Goal: Task Accomplishment & Management: Manage account settings

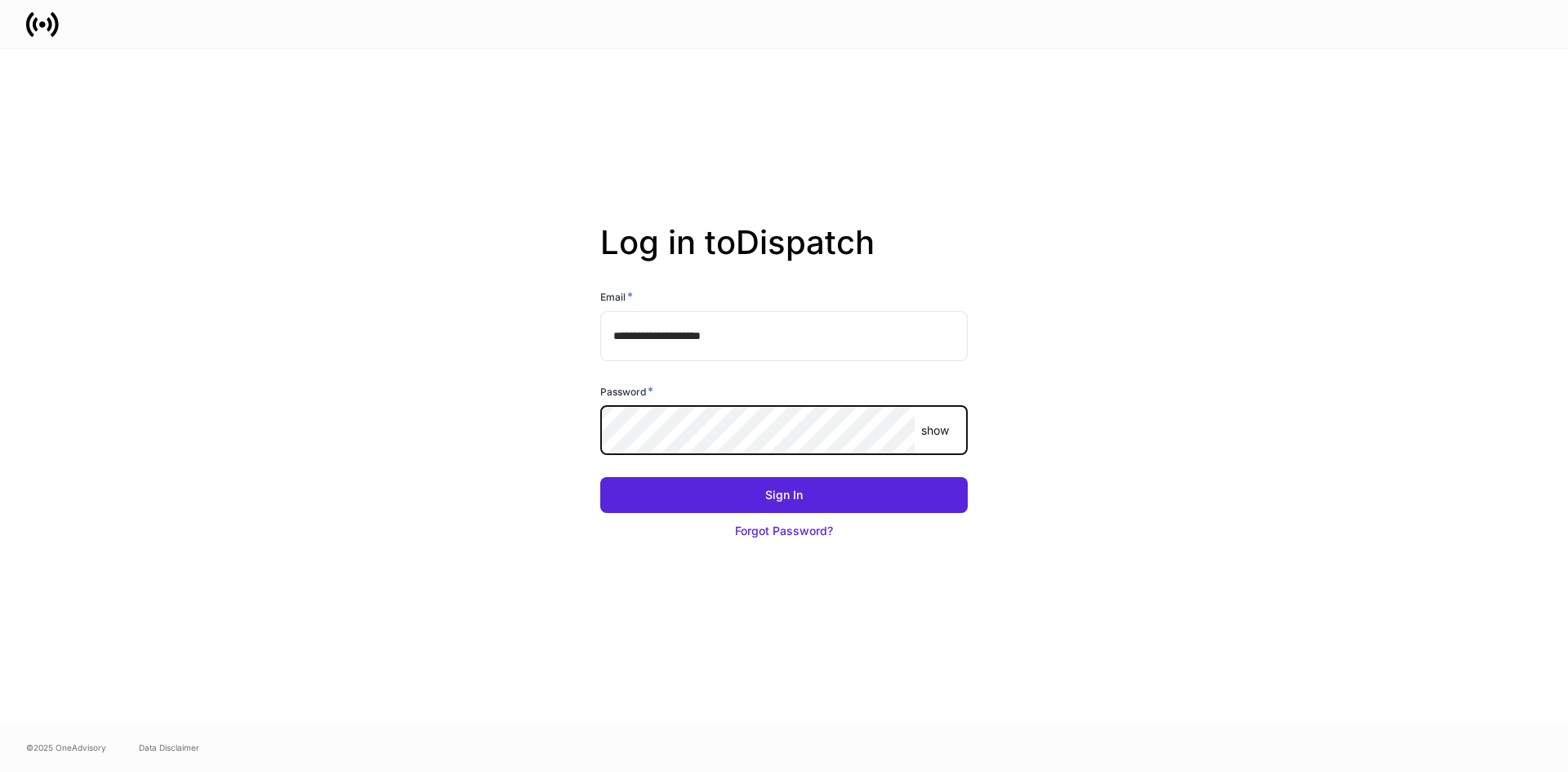
click at [695, 466] on div "Sign In Forgot Password?" at bounding box center [776, 503] width 380 height 91
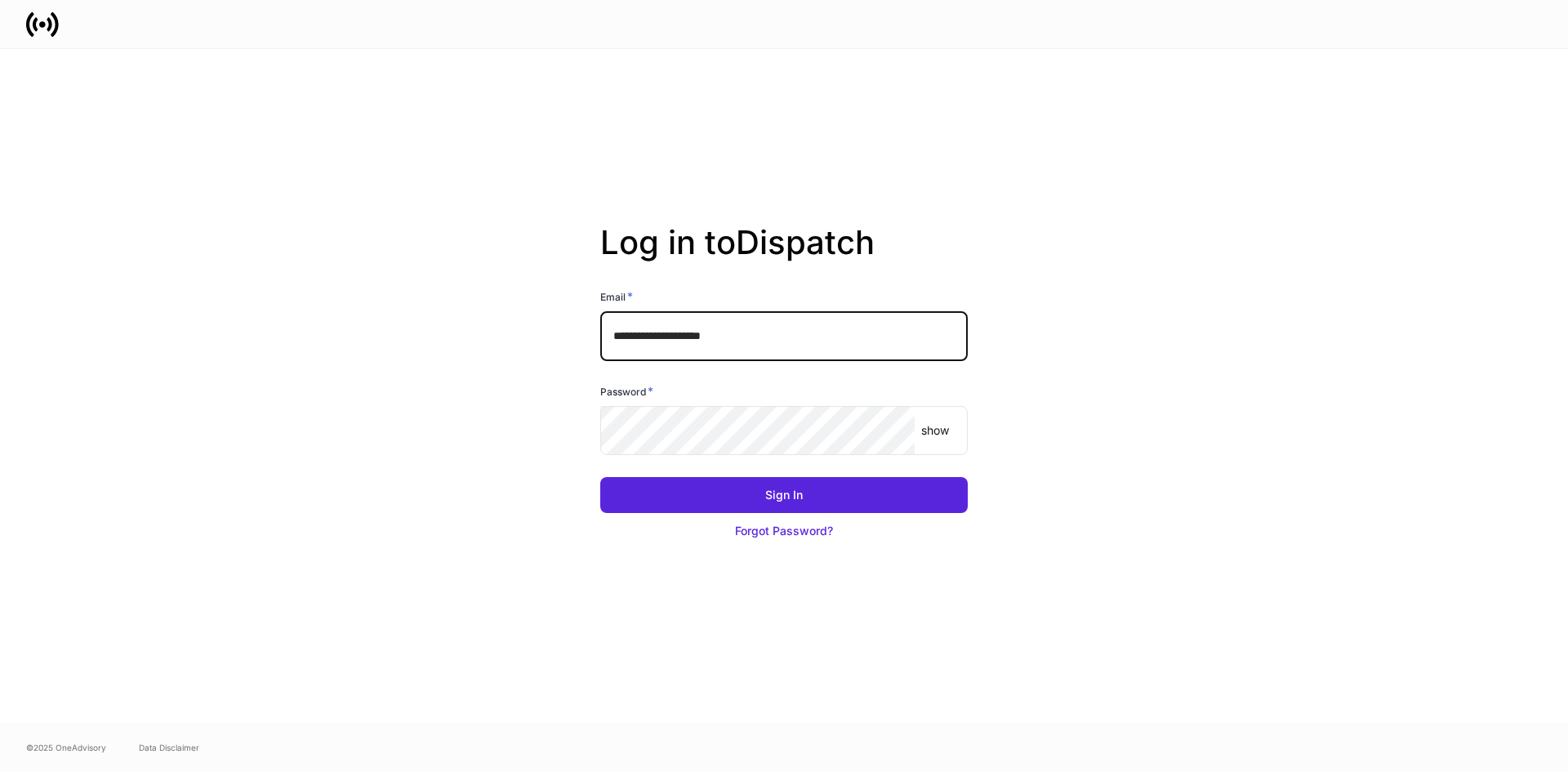
drag, startPoint x: 700, startPoint y: 346, endPoint x: 698, endPoint y: 378, distance: 32.1
click at [700, 349] on input "**********" at bounding box center [784, 335] width 368 height 49
click at [698, 379] on div "Password * show ​" at bounding box center [776, 410] width 380 height 94
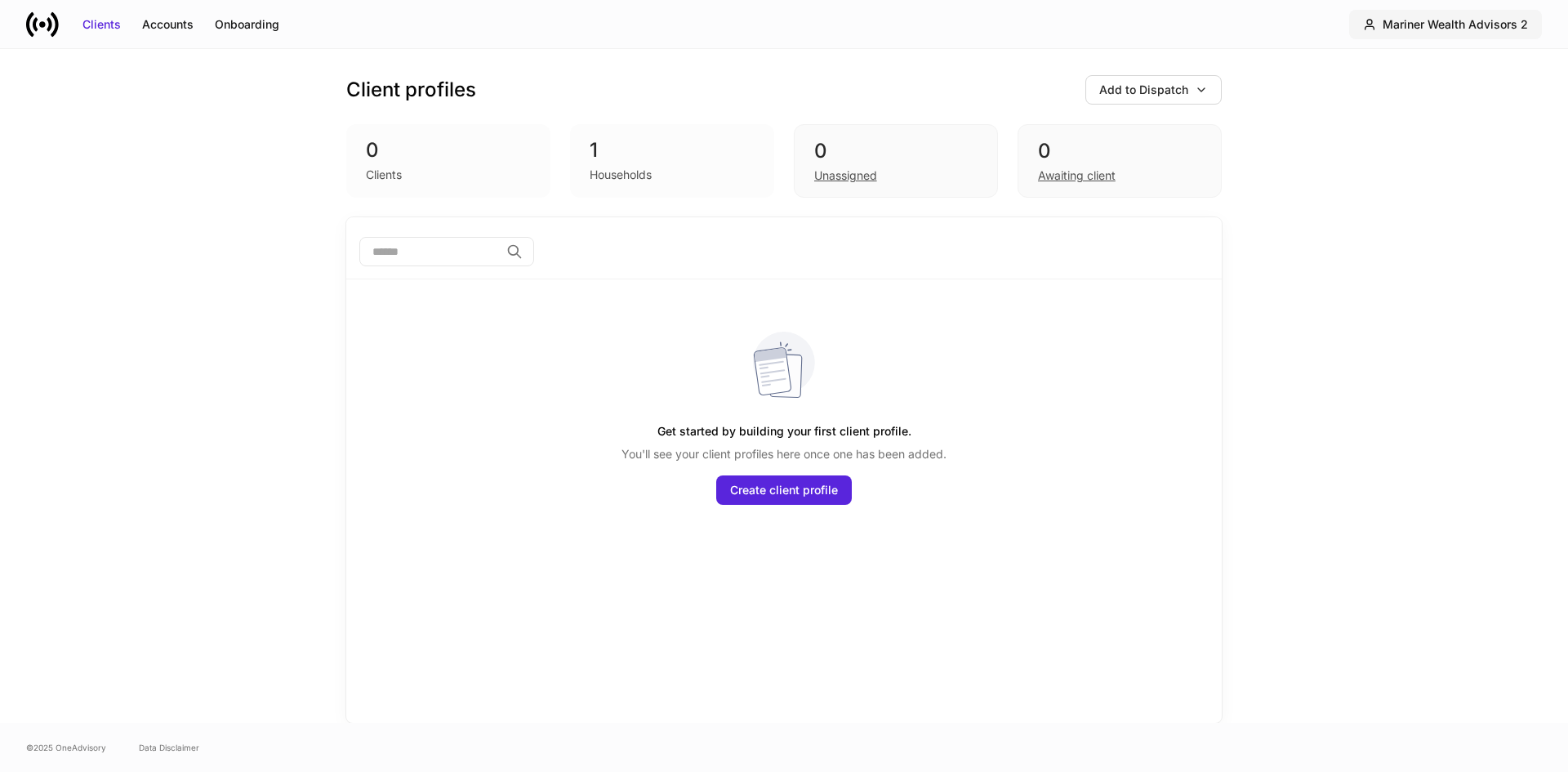
click at [1449, 26] on div "Mariner Wealth Advisors 2" at bounding box center [1455, 24] width 145 height 16
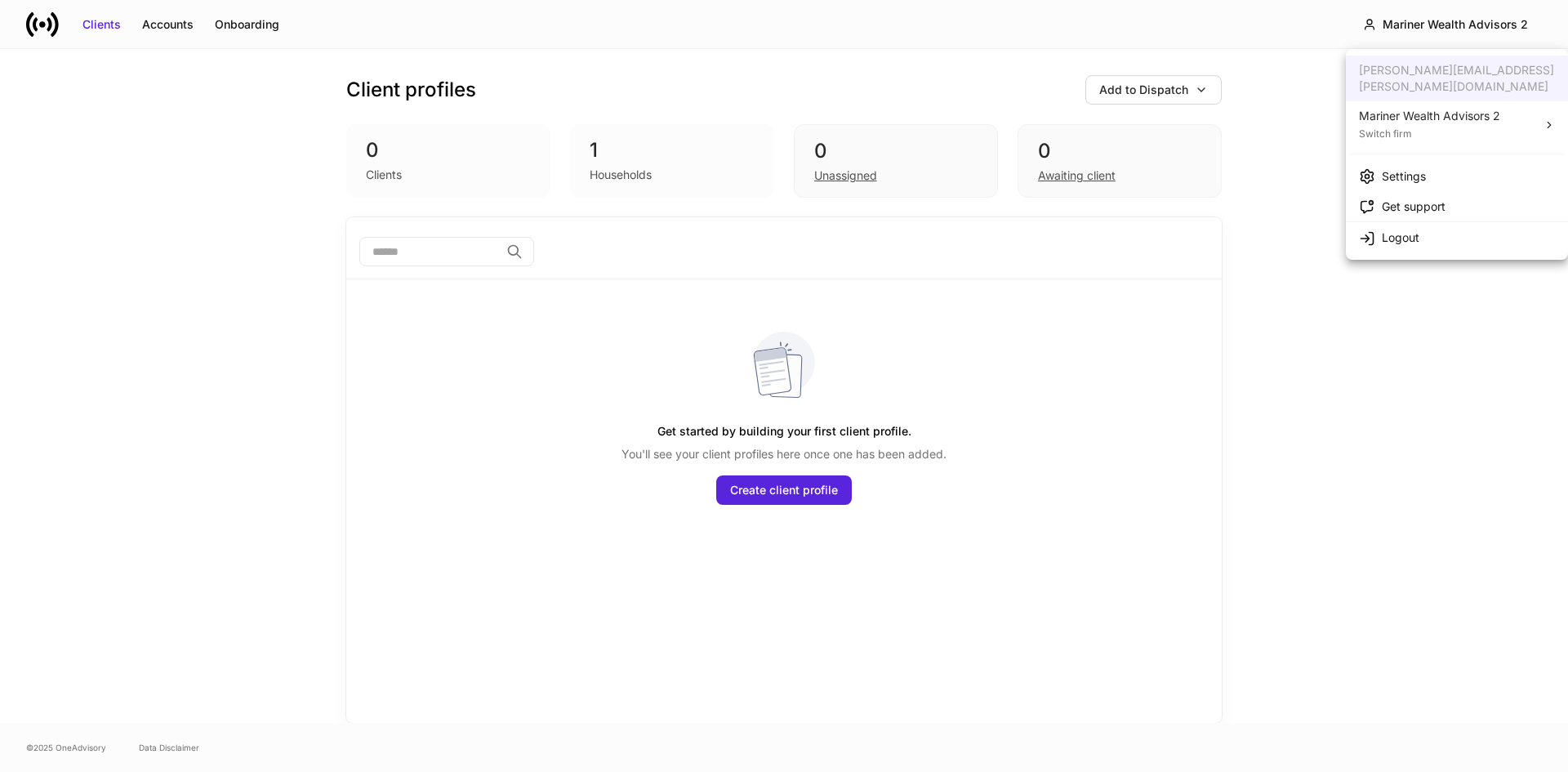
click at [1447, 124] on div "Switch firm" at bounding box center [1429, 132] width 141 height 16
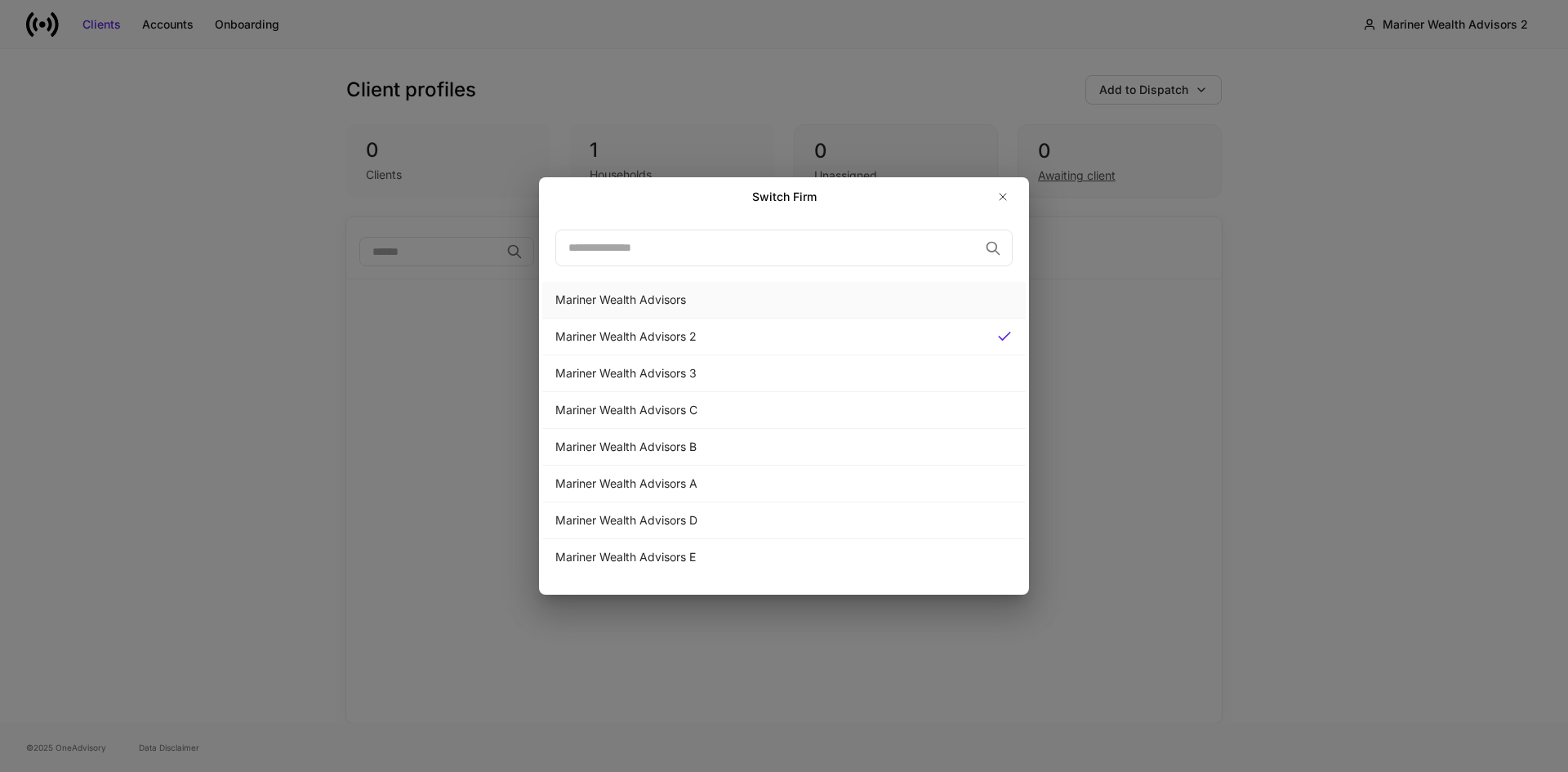
click at [637, 295] on div "Mariner Wealth Advisors" at bounding box center [784, 300] width 457 height 16
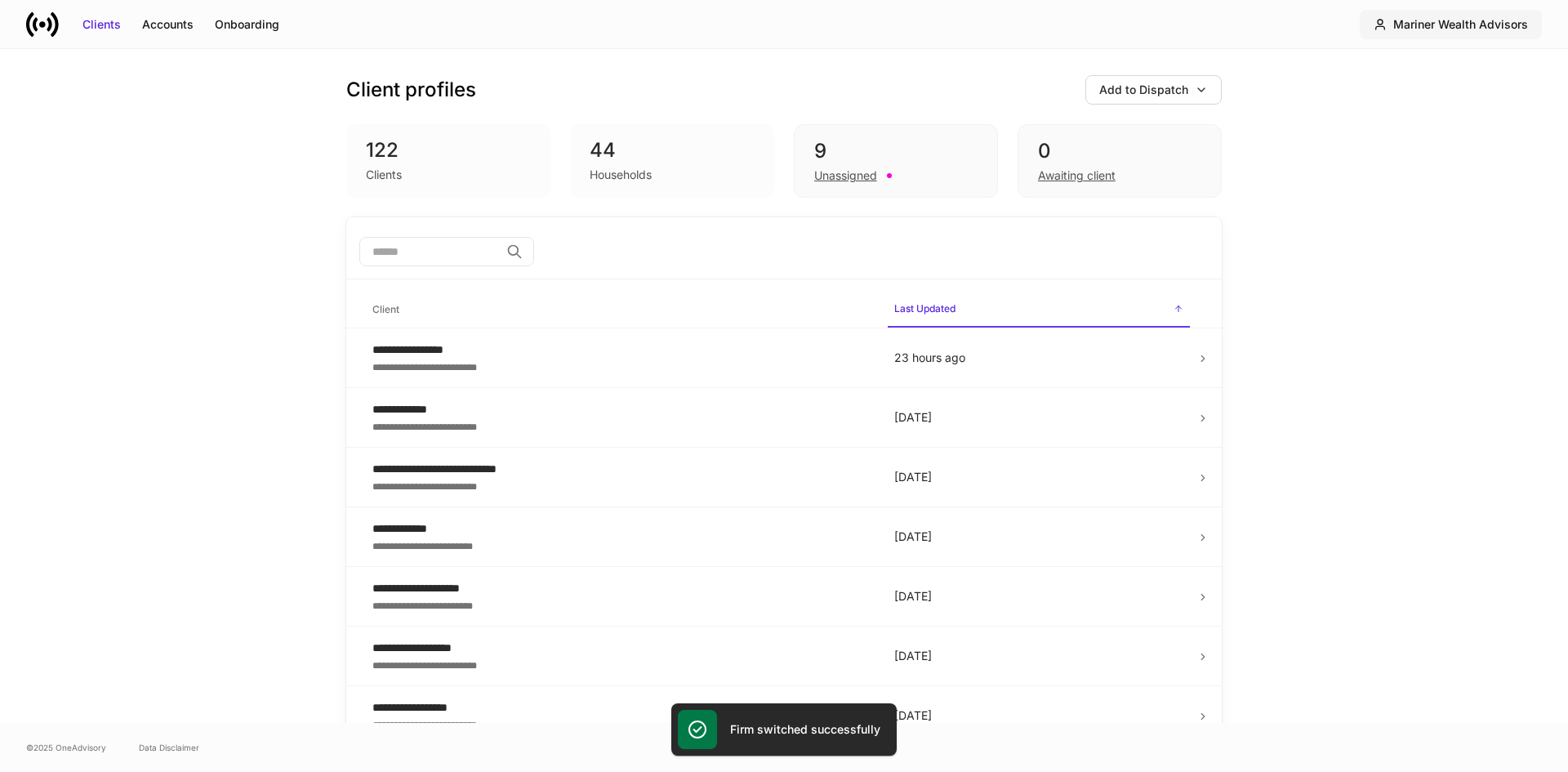
click at [1391, 29] on div "Mariner Wealth Advisors" at bounding box center [1450, 24] width 154 height 16
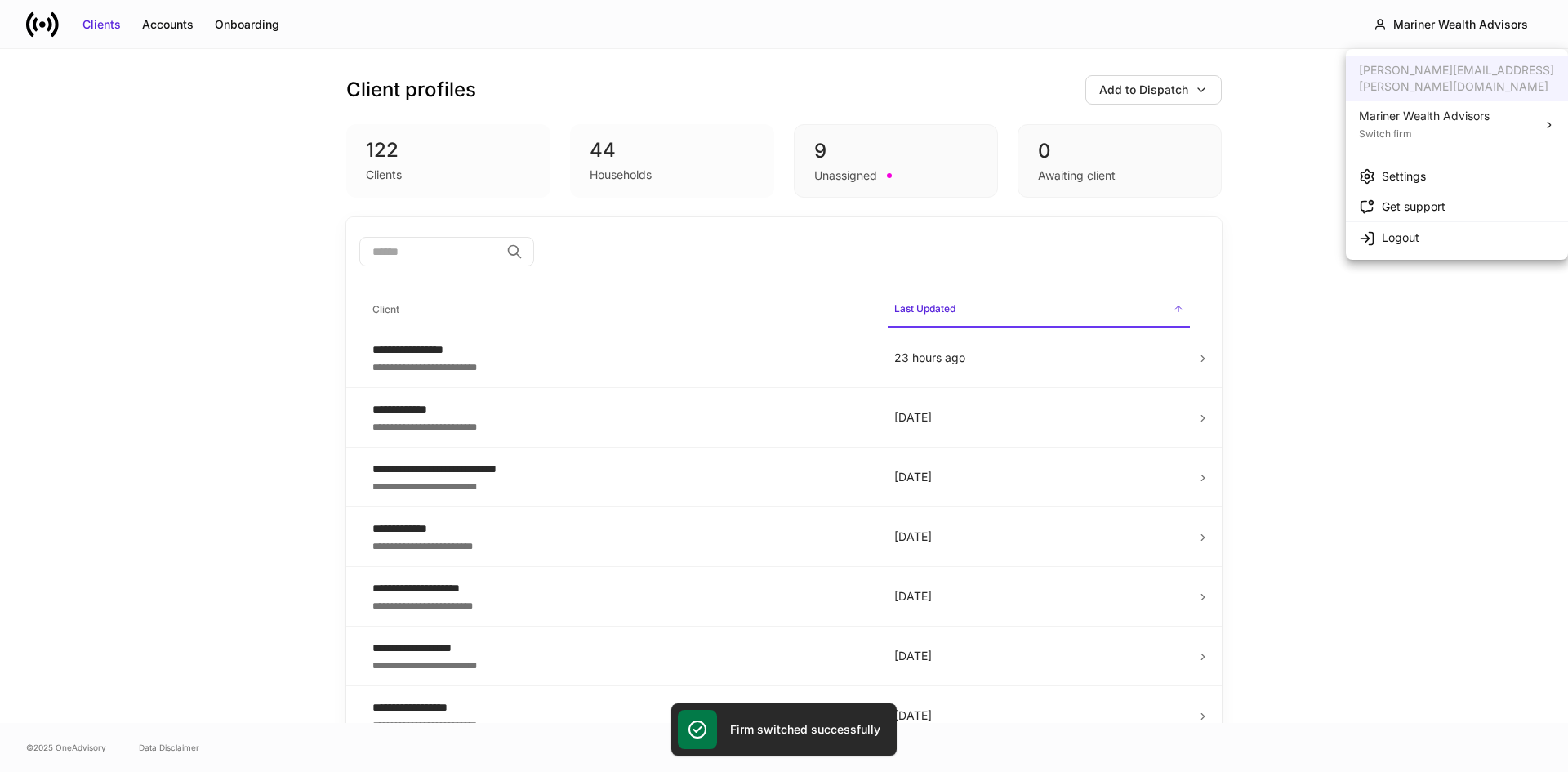
click at [1402, 160] on li "Settings" at bounding box center [1456, 175] width 222 height 30
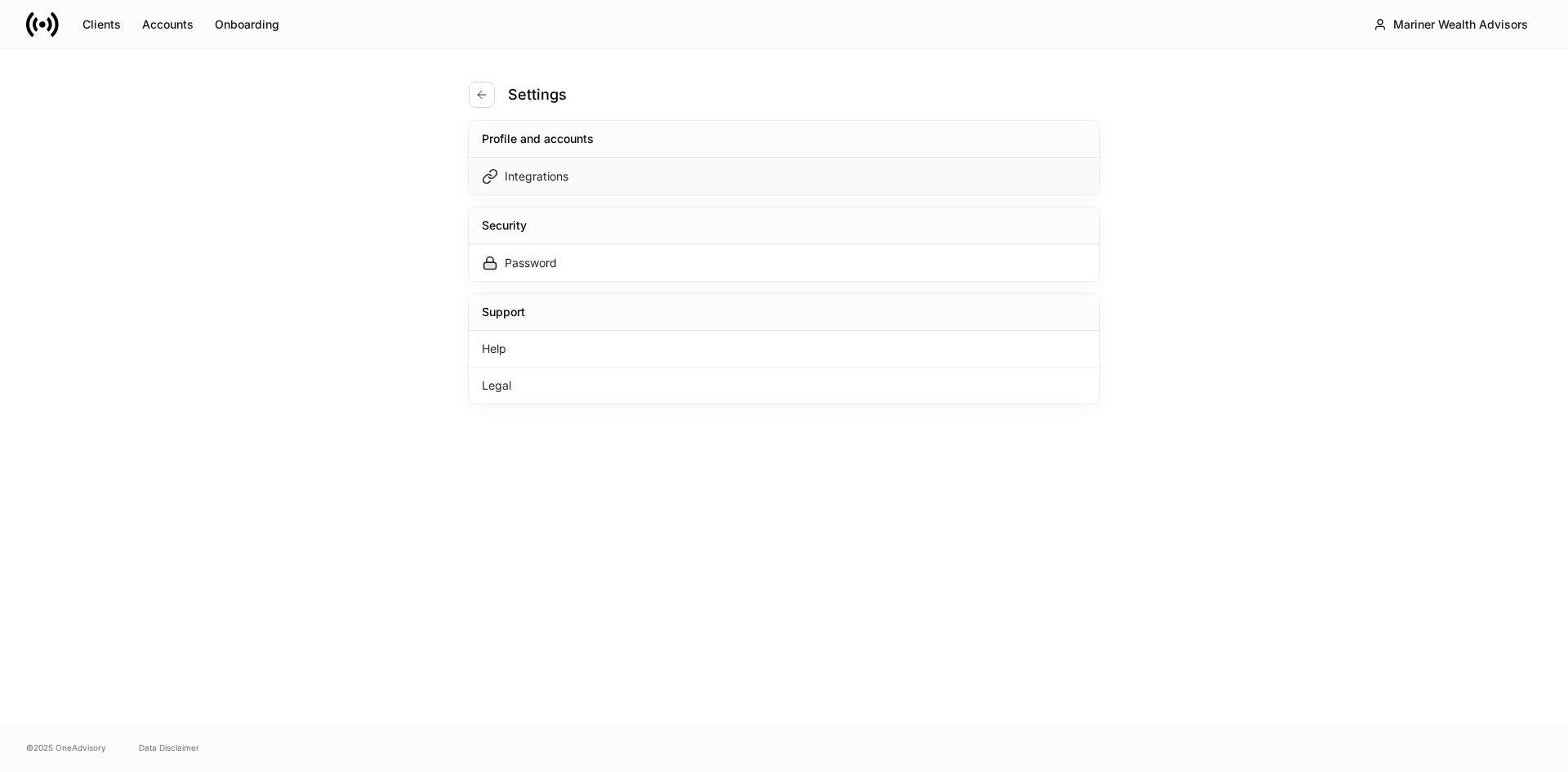
click at [586, 177] on div "Integrations" at bounding box center [784, 175] width 630 height 36
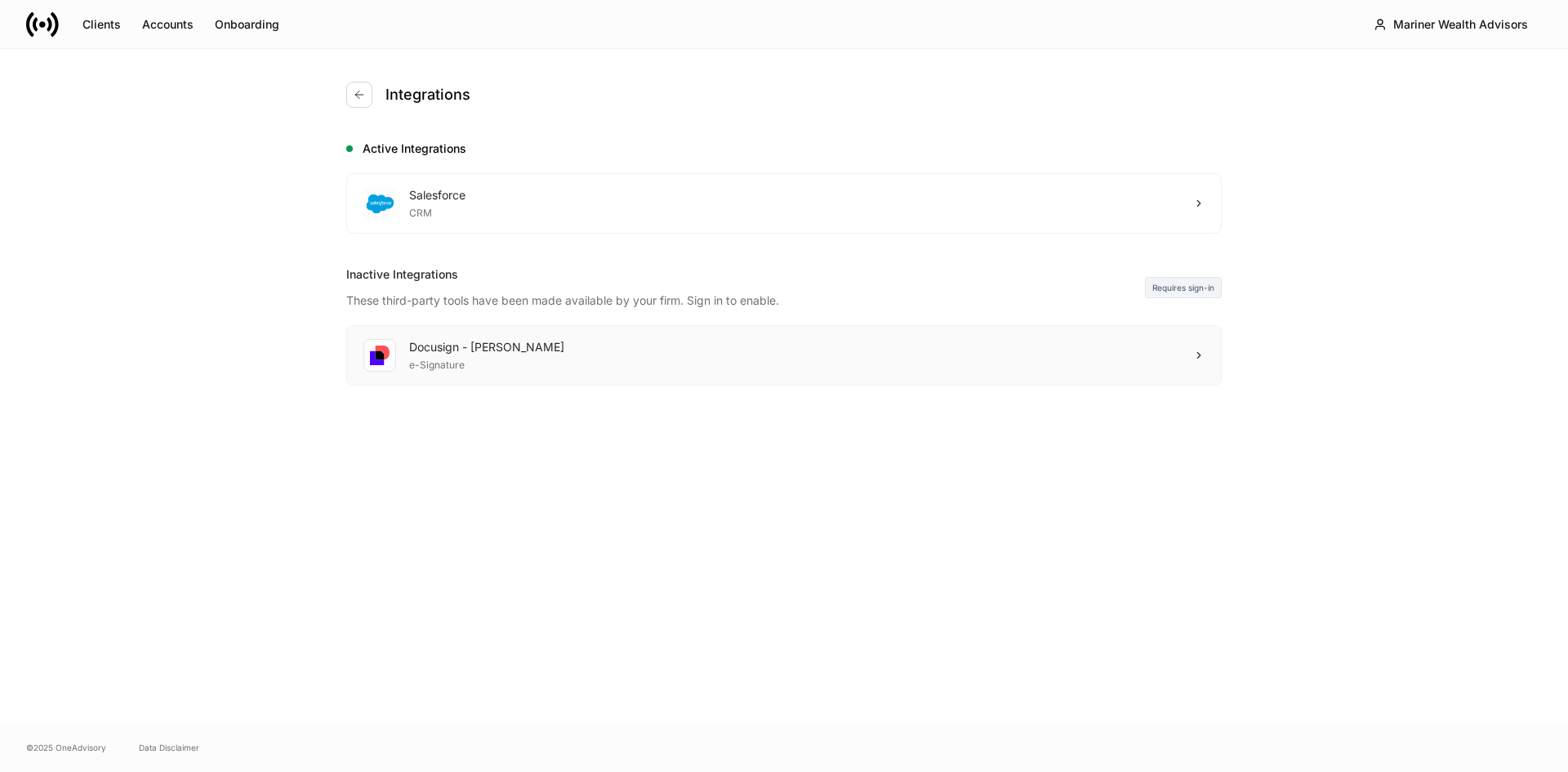
click at [480, 374] on div "Docusign - [PERSON_NAME] e-Signature" at bounding box center [784, 355] width 874 height 58
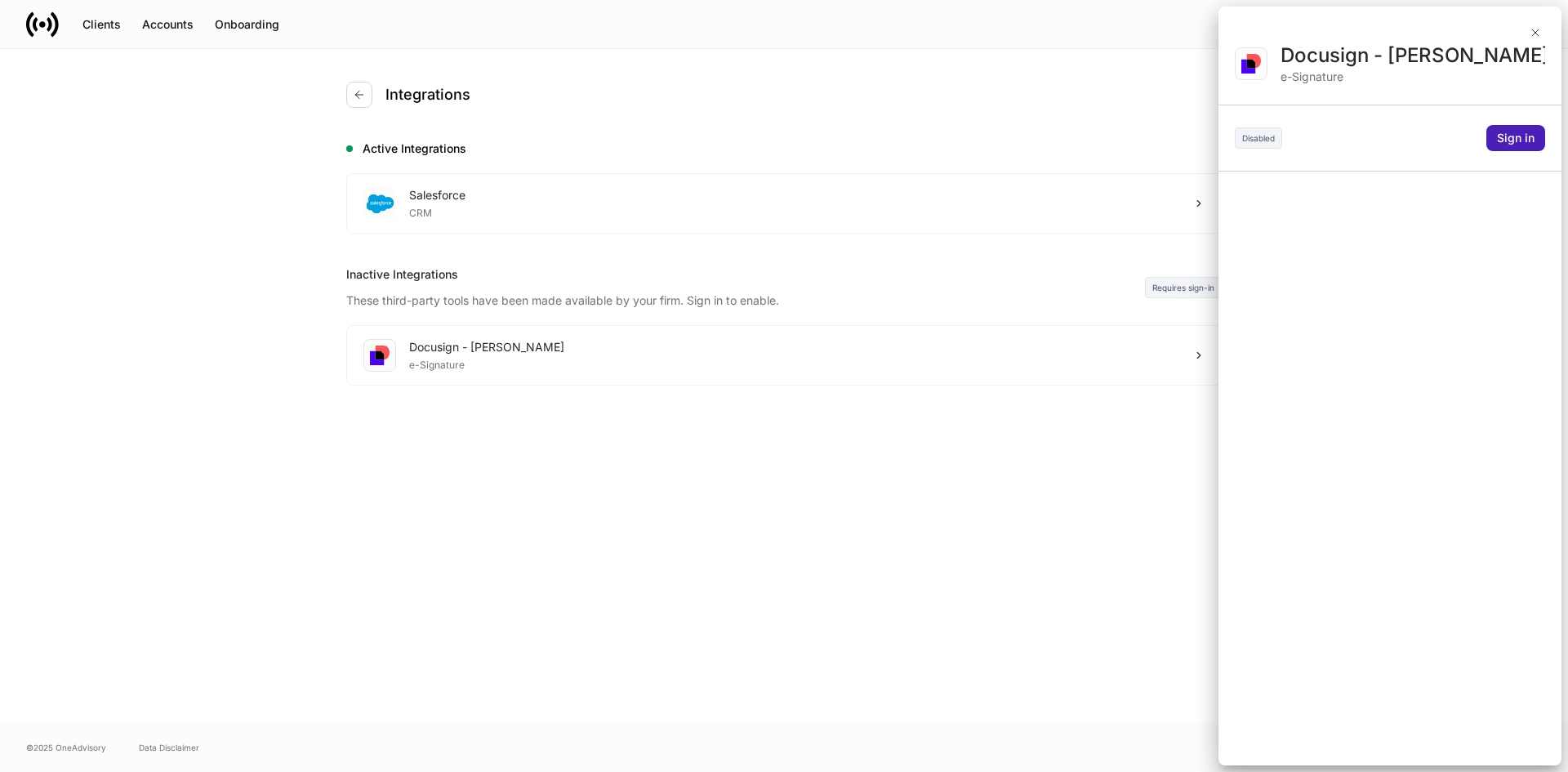
click at [1522, 143] on div "Sign in" at bounding box center [1516, 137] width 37 height 16
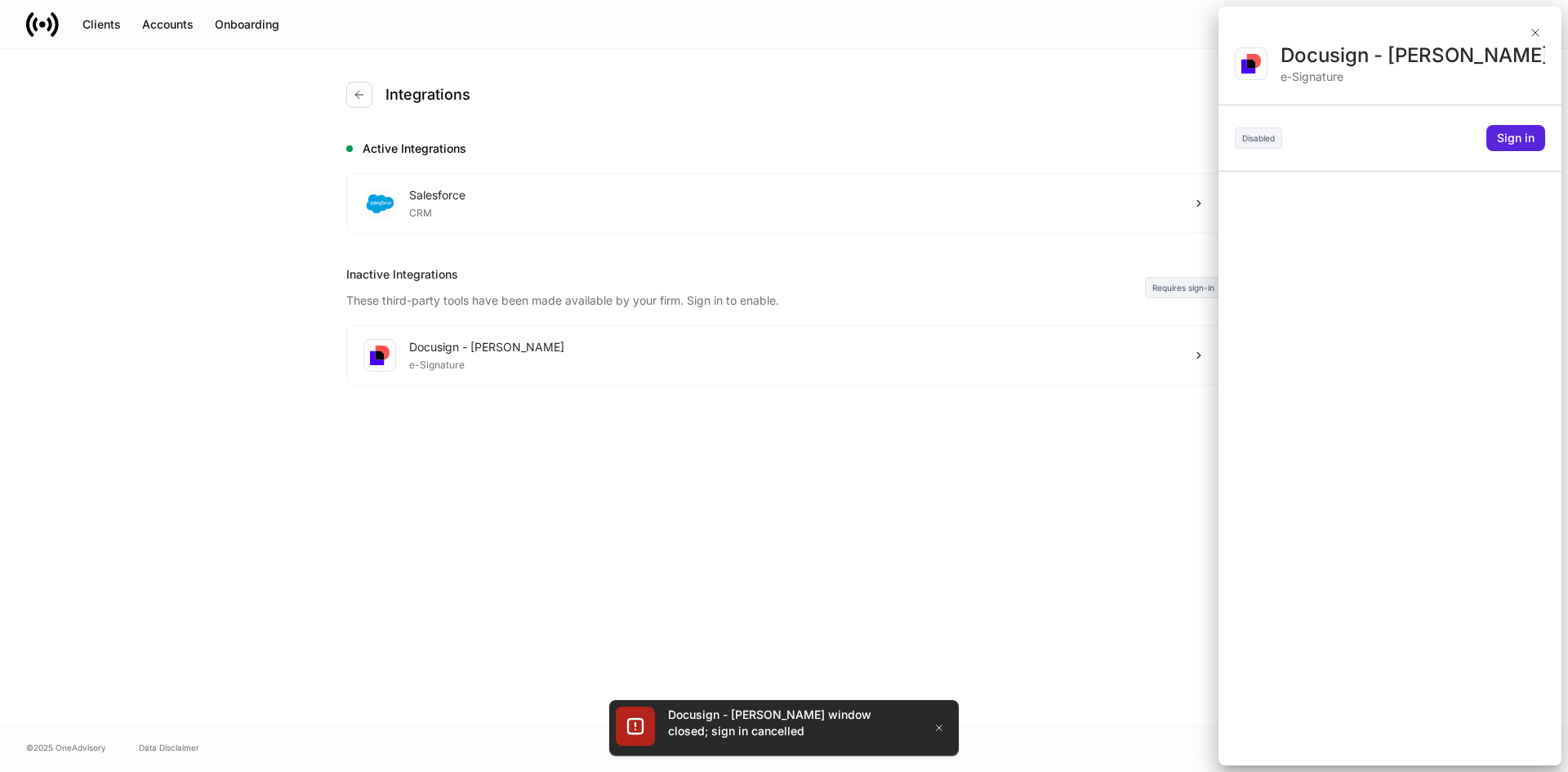
click at [436, 352] on div at bounding box center [784, 386] width 1568 height 772
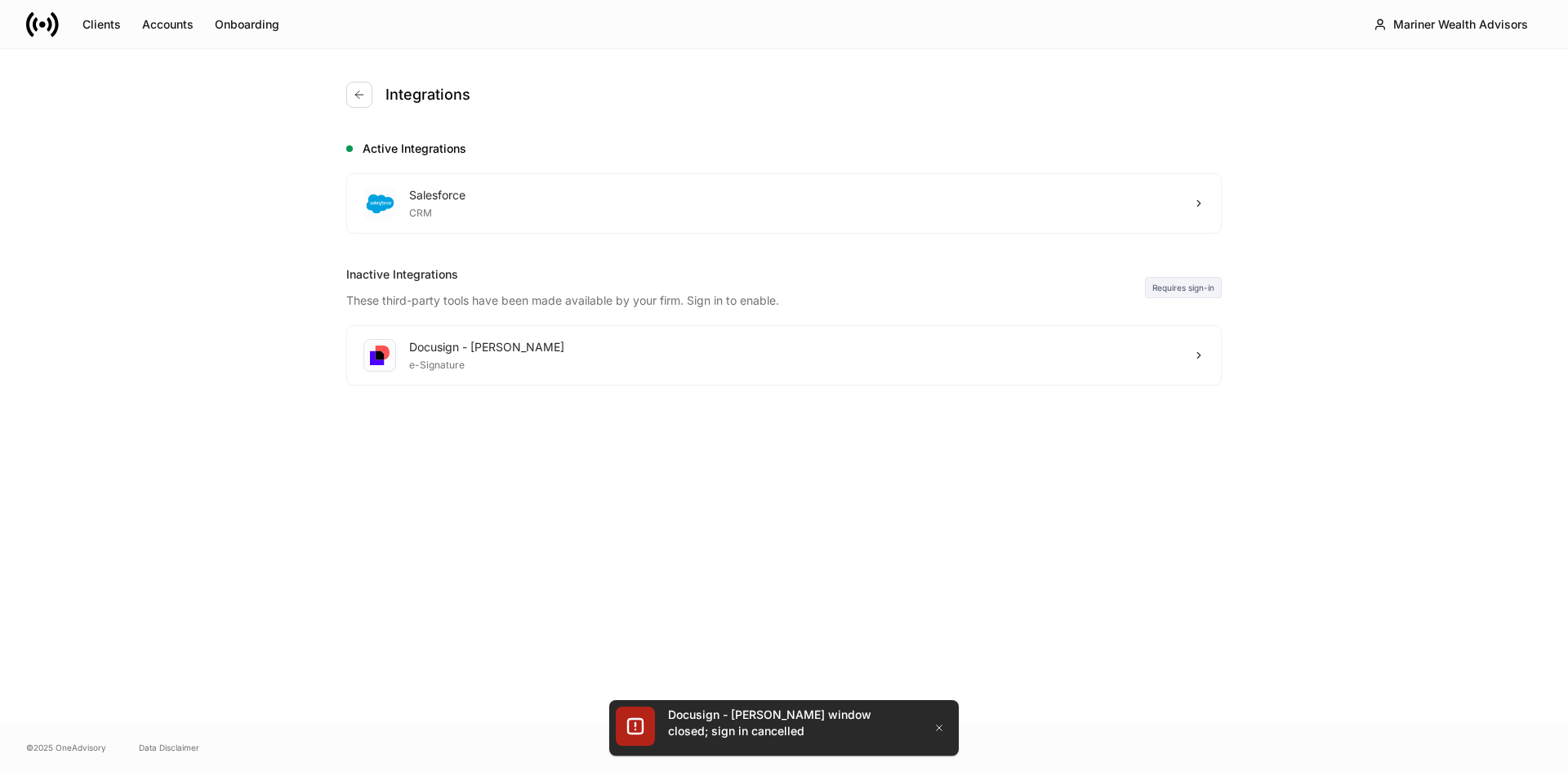
click at [436, 352] on div "Docusign - [PERSON_NAME]" at bounding box center [487, 347] width 155 height 16
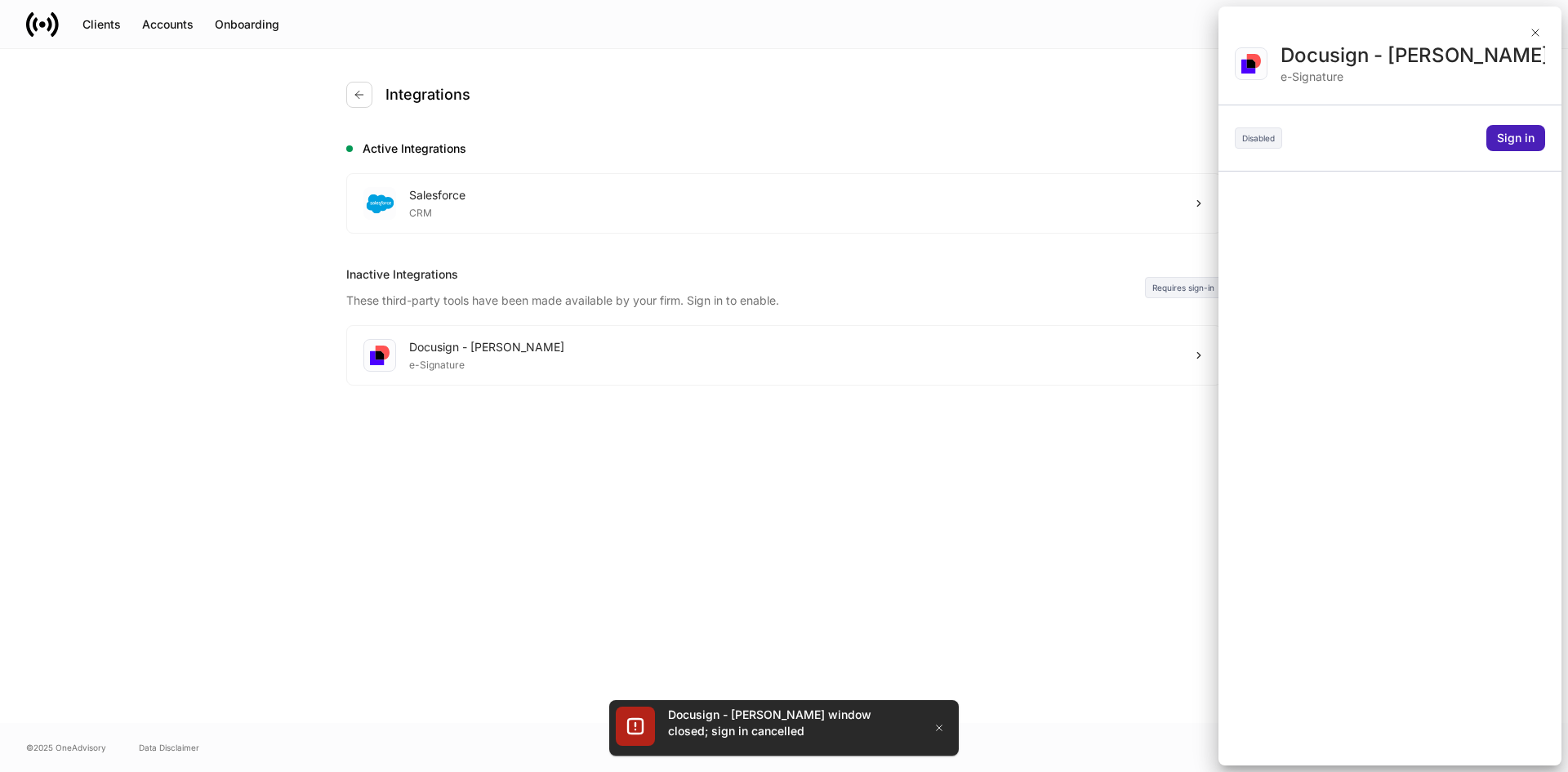
click at [1509, 140] on div "Sign in" at bounding box center [1516, 137] width 37 height 16
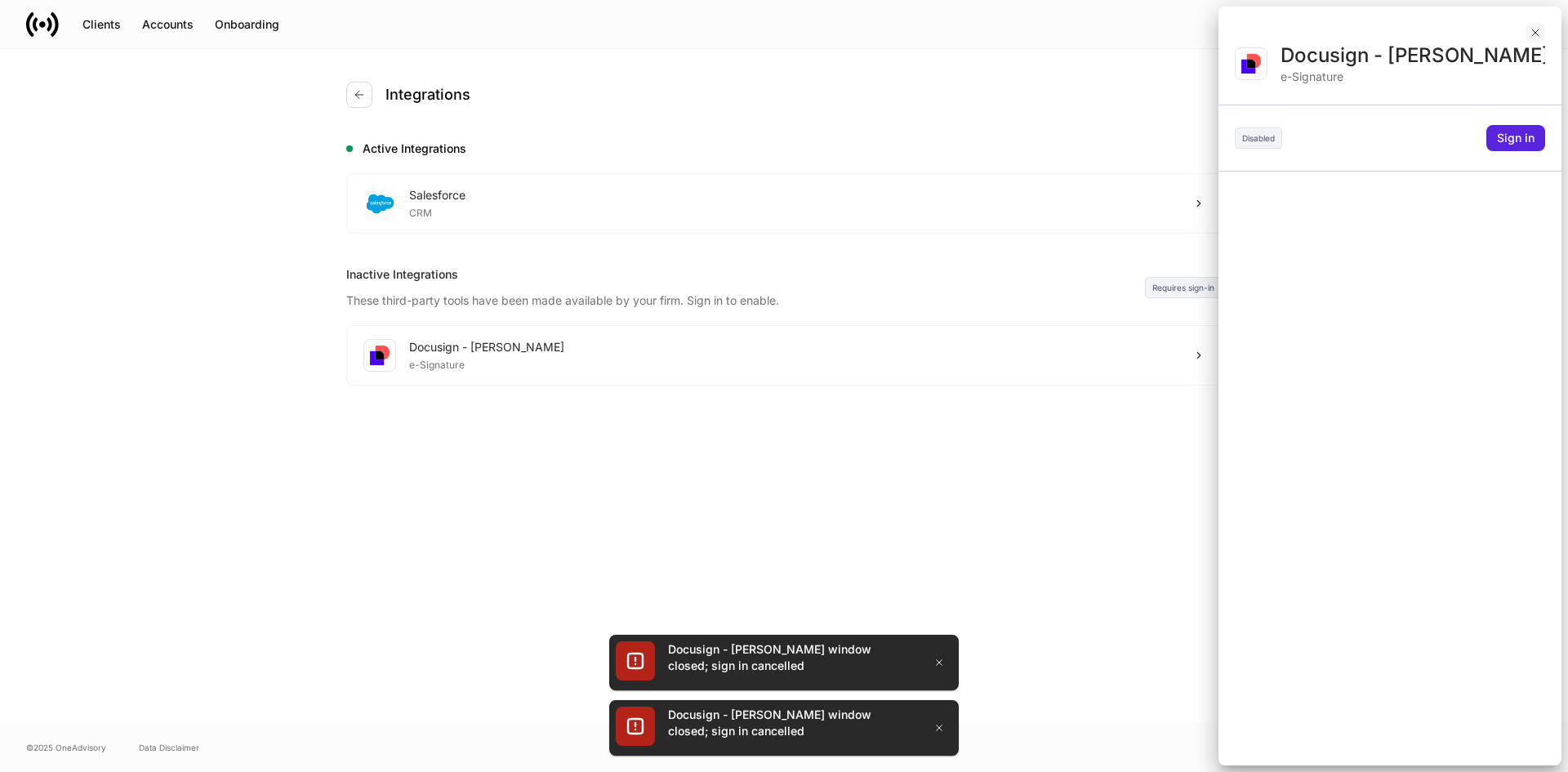
click at [1531, 35] on icon "button" at bounding box center [1534, 32] width 13 height 13
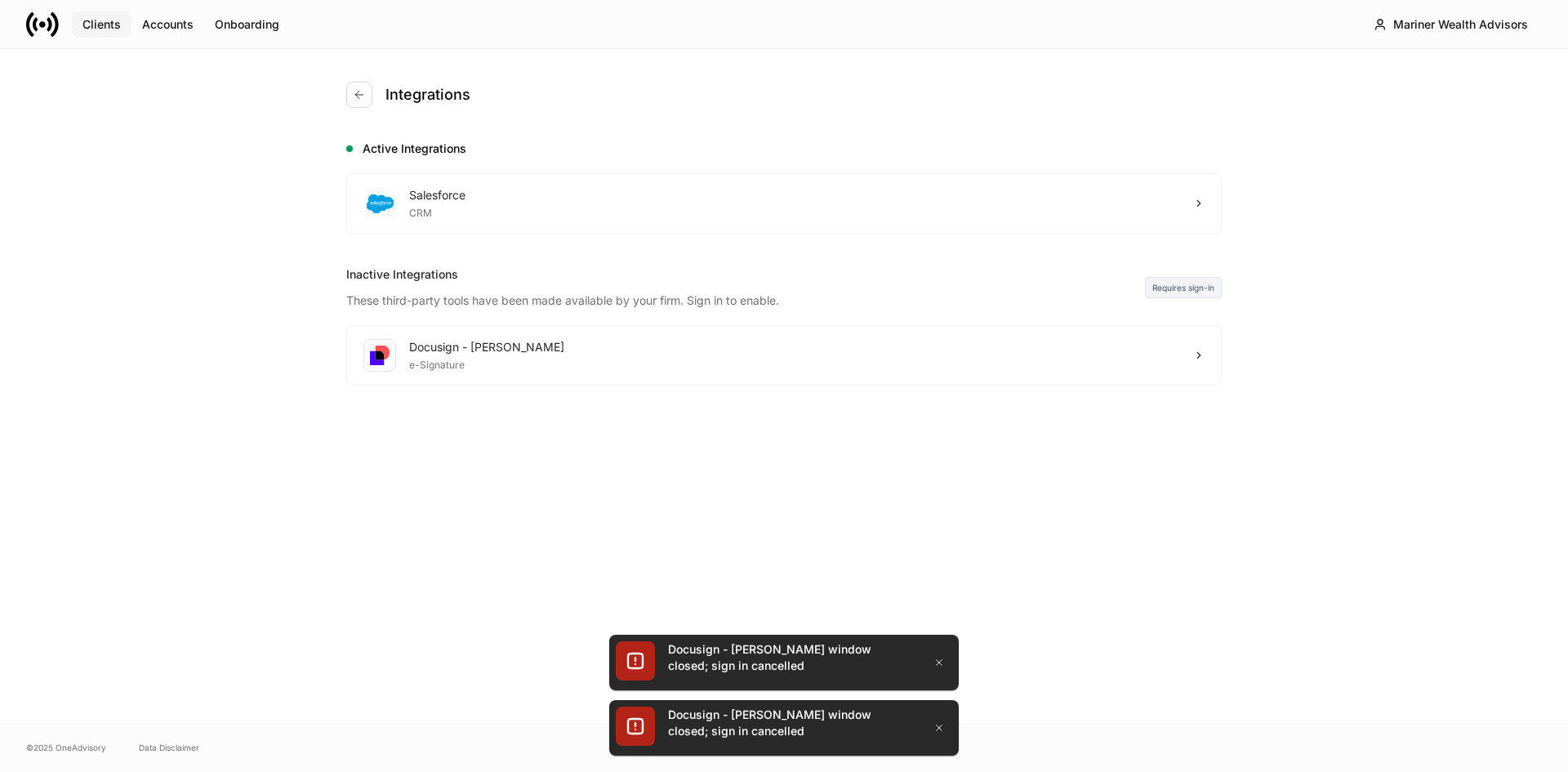
click at [117, 25] on div "Clients" at bounding box center [101, 24] width 38 height 16
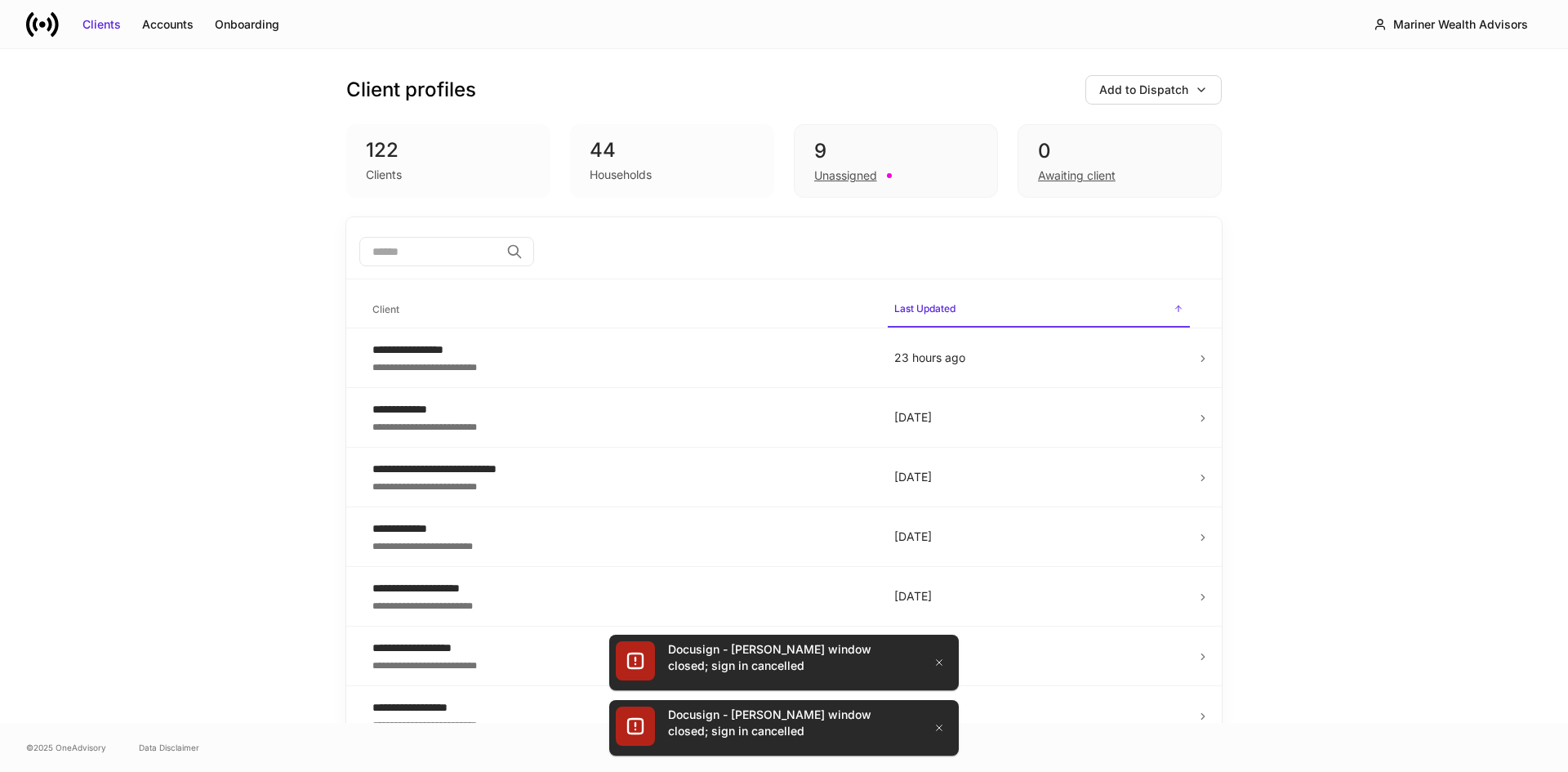
click at [1330, 225] on div "**********" at bounding box center [784, 386] width 1568 height 674
click at [1445, 25] on div "Mariner Wealth Advisors" at bounding box center [1461, 24] width 135 height 16
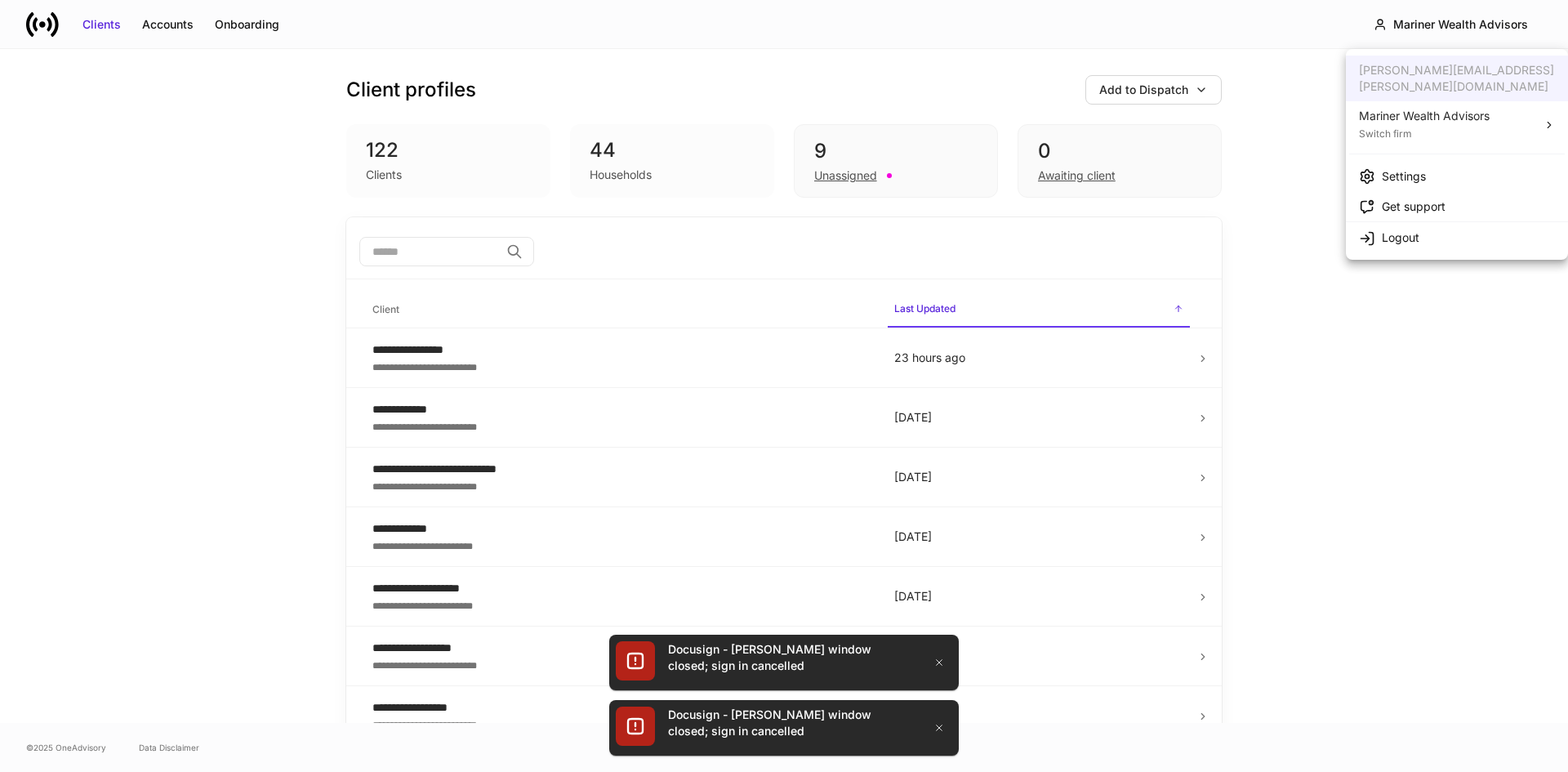
click at [1439, 124] on div "Switch firm" at bounding box center [1424, 132] width 130 height 16
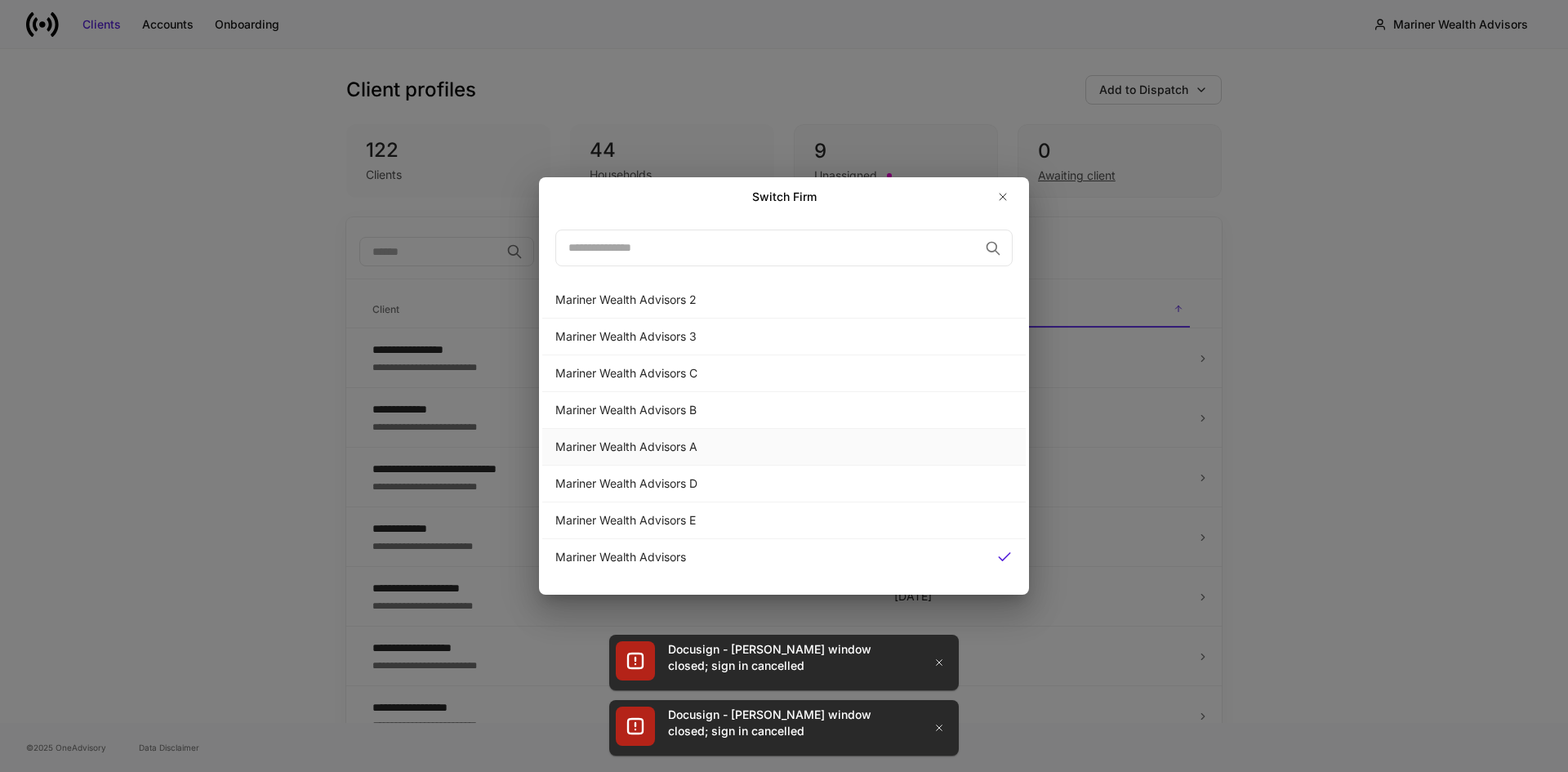
click at [664, 443] on div "Mariner Wealth Advisors A" at bounding box center [784, 447] width 457 height 16
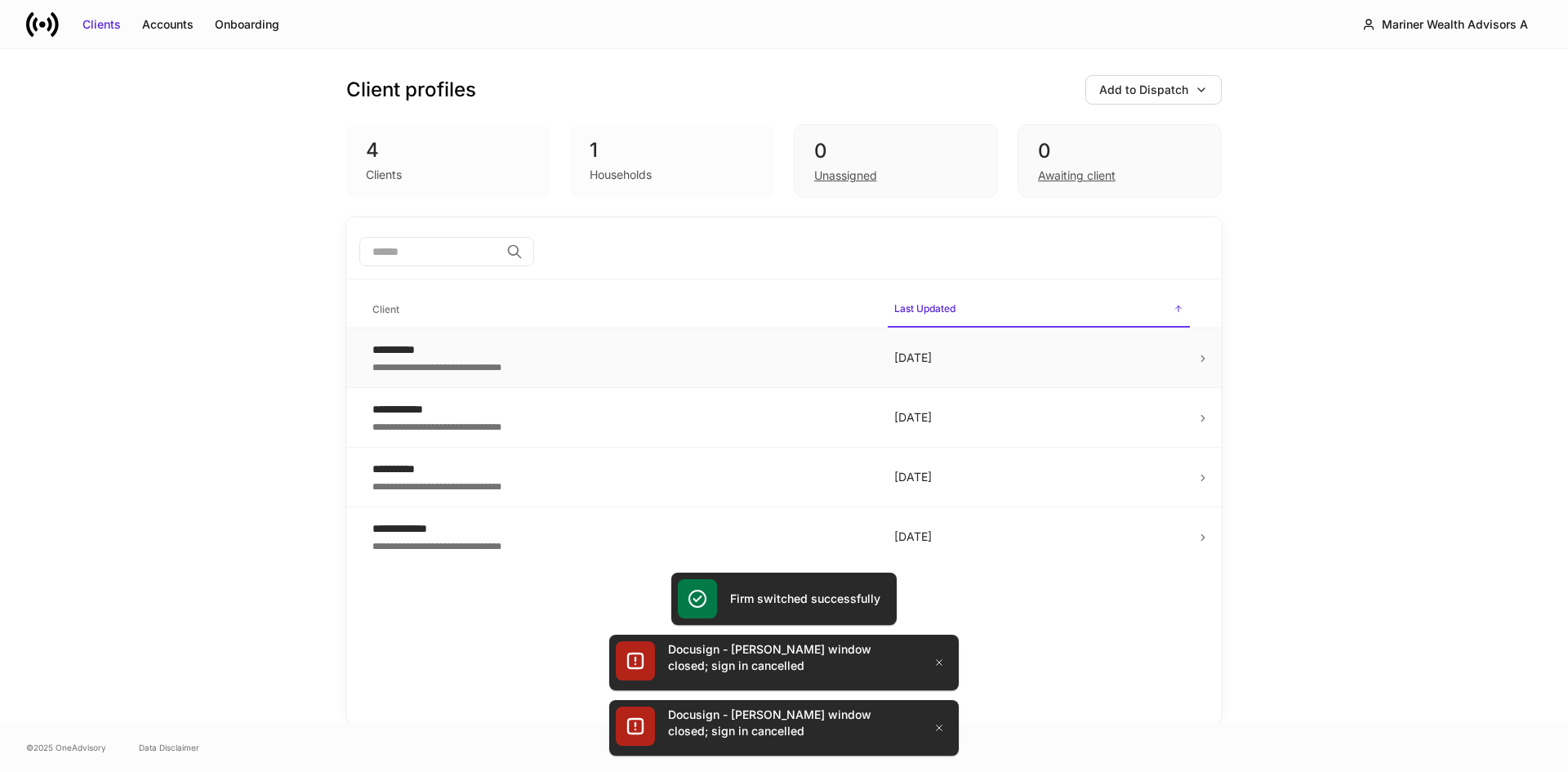
click at [457, 363] on div "**********" at bounding box center [620, 365] width 495 height 16
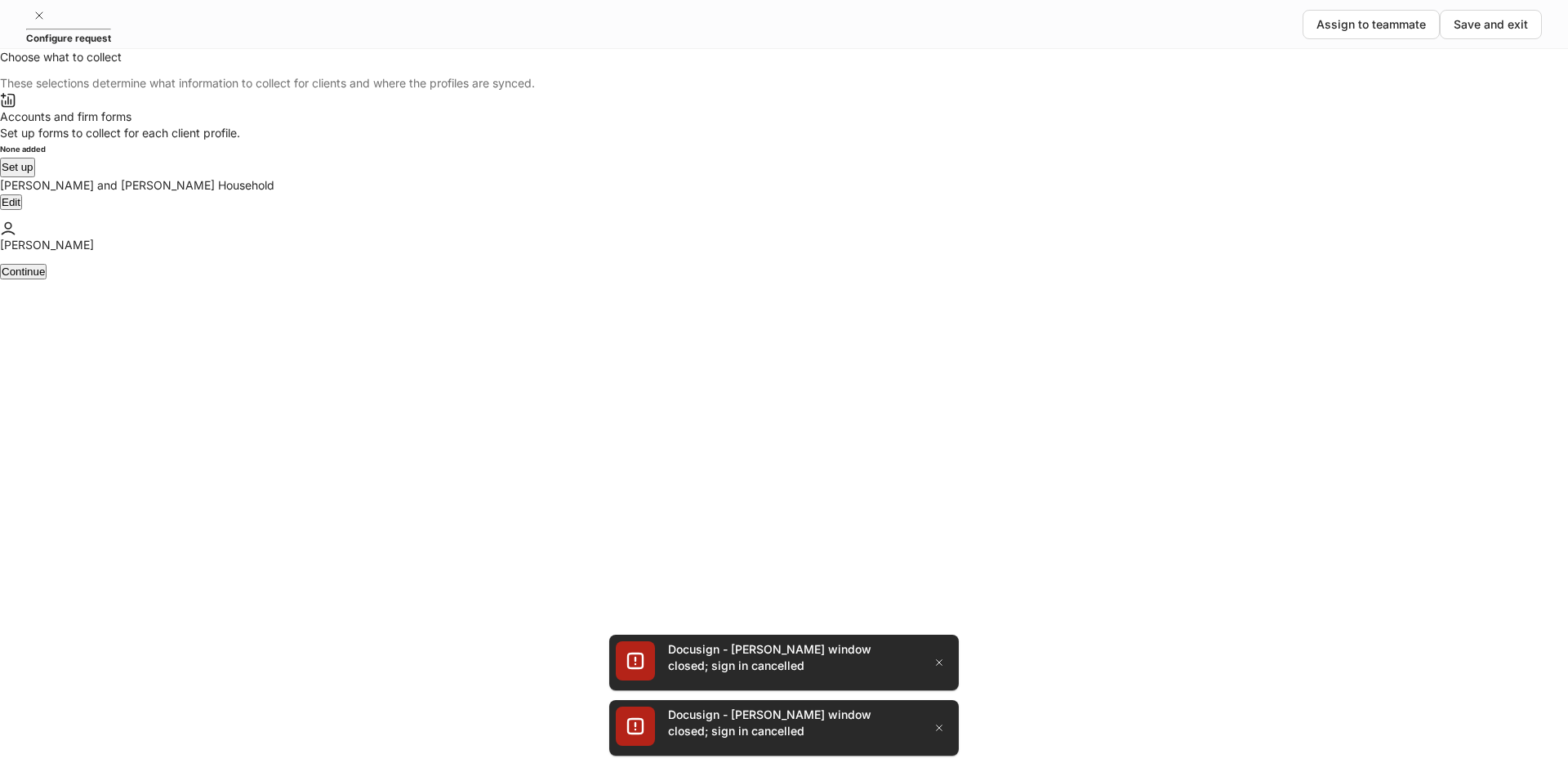
click at [35, 177] on button "Set up" at bounding box center [18, 168] width 35 height 19
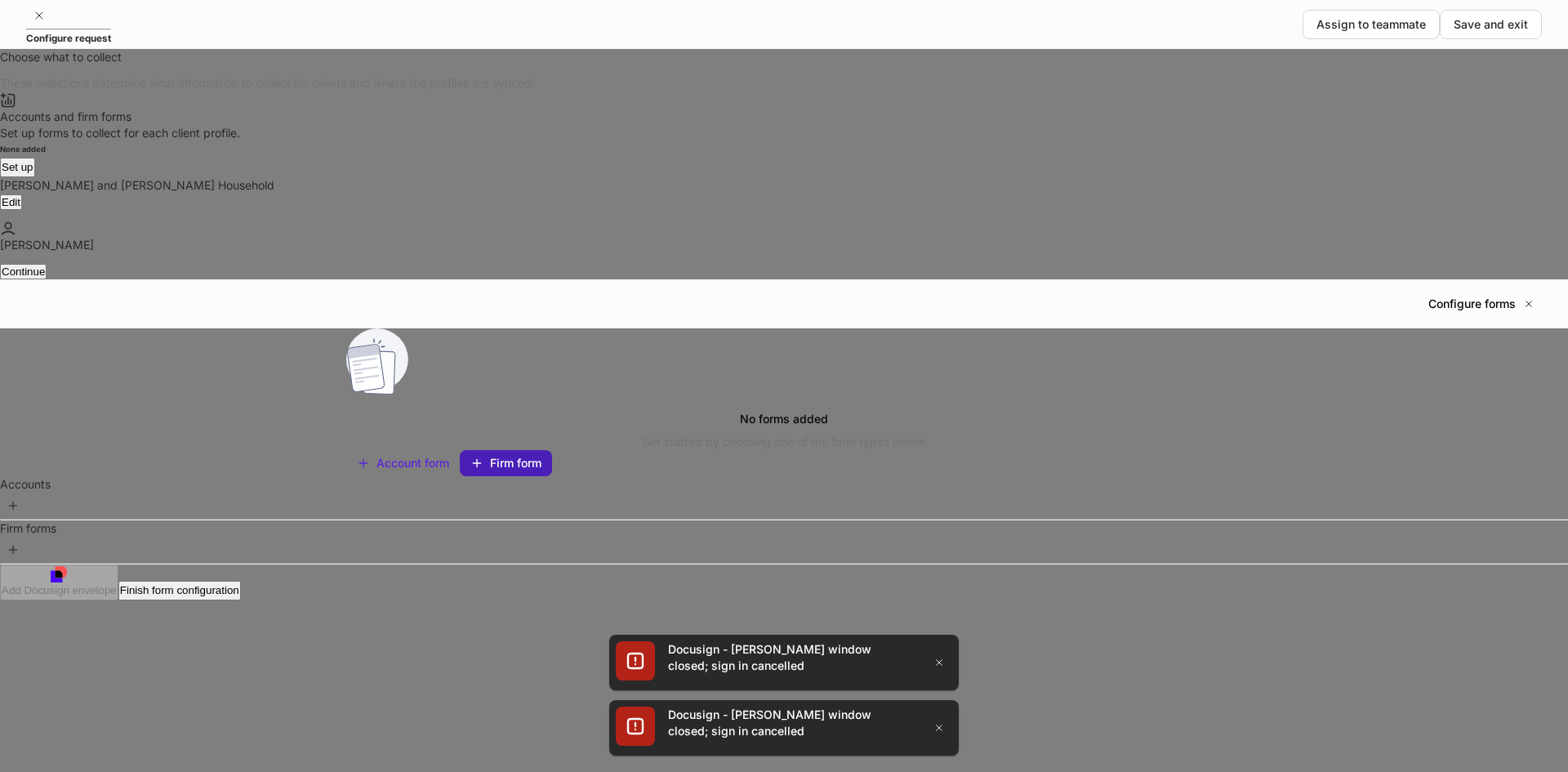
click at [552, 450] on button "Firm form" at bounding box center [506, 463] width 92 height 26
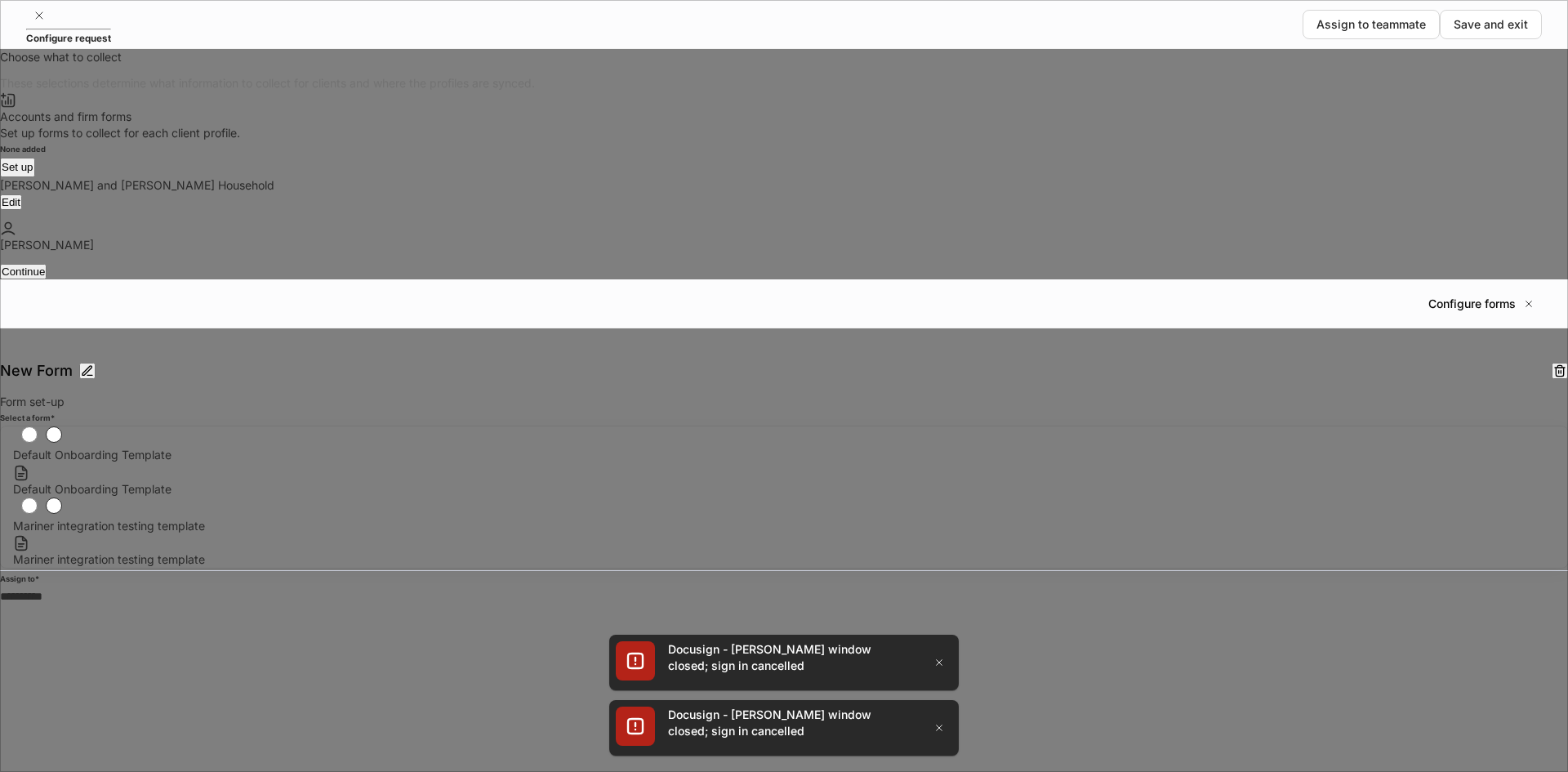
click at [205, 519] on span "Mariner integration testing template" at bounding box center [109, 526] width 191 height 14
